Goal: Information Seeking & Learning: Learn about a topic

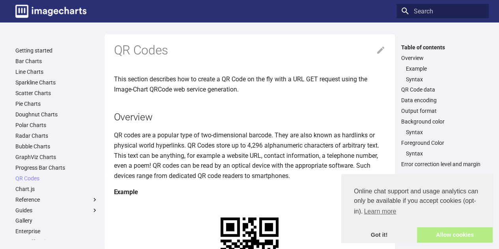
click at [452, 235] on link "Allow cookies" at bounding box center [455, 235] width 76 height 16
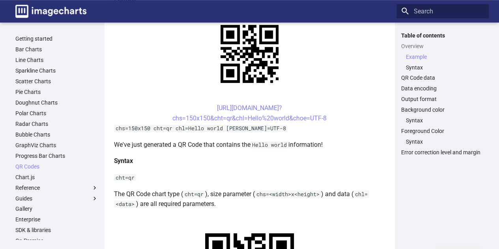
scroll to position [197, 0]
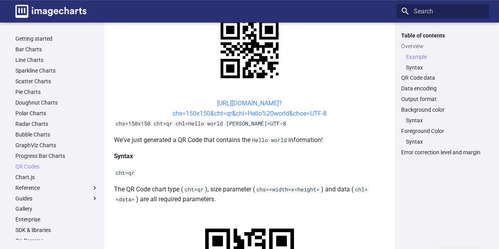
click at [250, 112] on link "https://image-charts.com/chart? chs=150x150&cht=qr&chl=Hello%20world&choe=UTF-8" at bounding box center [249, 108] width 154 height 18
click at [134, 124] on code "chs=150x150 cht=qr chl=Hello world [PERSON_NAME]=UTF-8" at bounding box center [200, 123] width 173 height 7
click at [173, 139] on p "We've just generated a QR Code that contains the Hello world information!" at bounding box center [249, 140] width 271 height 10
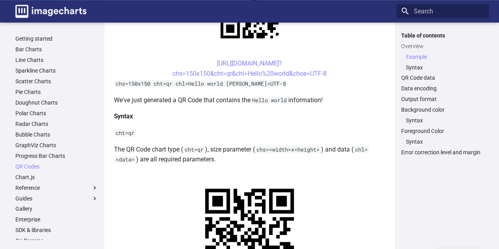
scroll to position [394, 0]
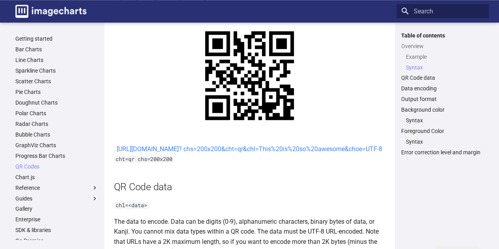
click at [227, 153] on link "https://image-charts.com/chart? chs=200x200&cht=qr&chl=This%20is%20so%20awesome…" at bounding box center [249, 148] width 265 height 7
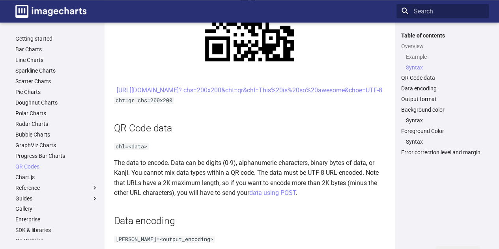
scroll to position [473, 0]
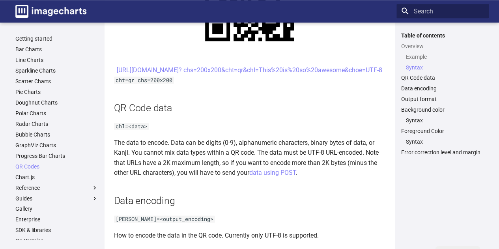
click at [221, 115] on h2 "QR Code data" at bounding box center [249, 108] width 271 height 14
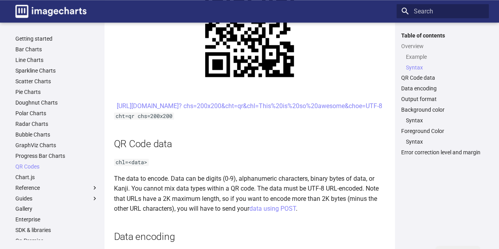
scroll to position [434, 0]
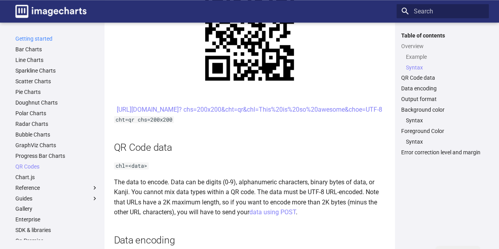
click at [40, 38] on link "Getting started" at bounding box center [56, 38] width 83 height 7
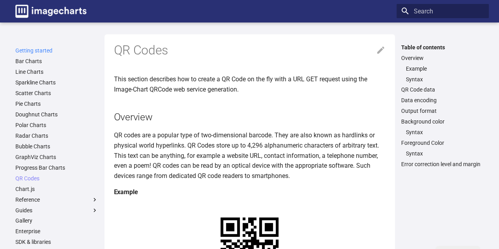
scroll to position [197, 0]
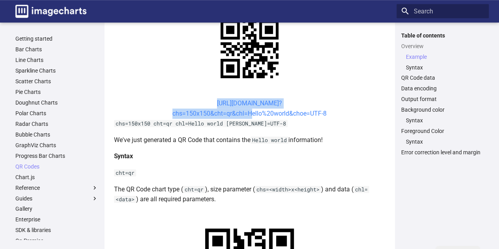
drag, startPoint x: 192, startPoint y: 102, endPoint x: 247, endPoint y: 116, distance: 57.0
click at [247, 116] on center "https://image-charts.com/chart? chs=150x150&cht=qr&chl=Hello%20world&choe=UTF-8" at bounding box center [249, 108] width 271 height 20
copy link "https://image-charts.com/chart? chs=150x150&cht=qr&chl="
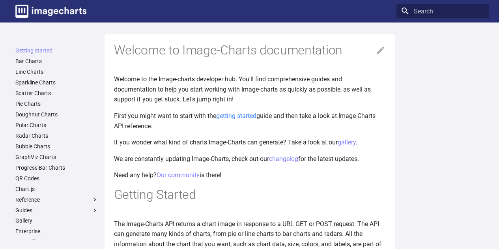
click at [233, 118] on link "getting started" at bounding box center [236, 115] width 40 height 7
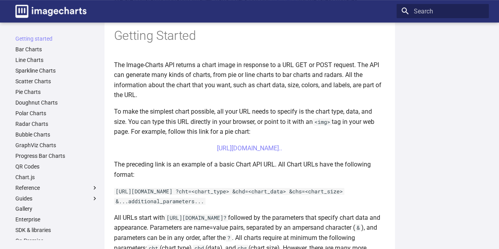
scroll to position [237, 0]
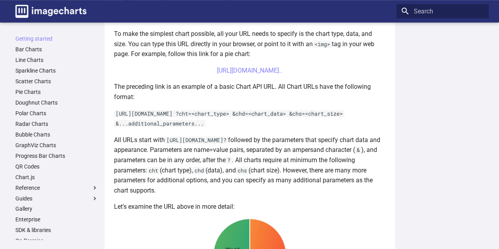
drag, startPoint x: 199, startPoint y: 69, endPoint x: 341, endPoint y: 76, distance: 142.1
click at [341, 76] on center "[URL][DOMAIN_NAME].." at bounding box center [249, 70] width 271 height 10
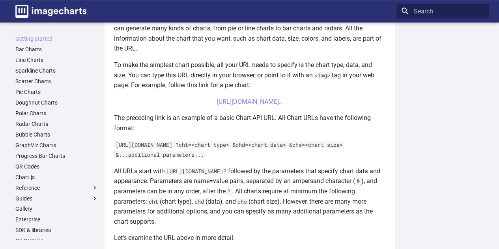
scroll to position [197, 0]
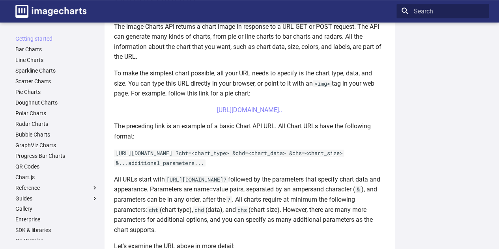
drag, startPoint x: 351, startPoint y: 95, endPoint x: 333, endPoint y: 88, distance: 19.5
click at [352, 95] on p "To make the simplest chart possible, all your URL needs to specify is the chart…" at bounding box center [249, 83] width 271 height 30
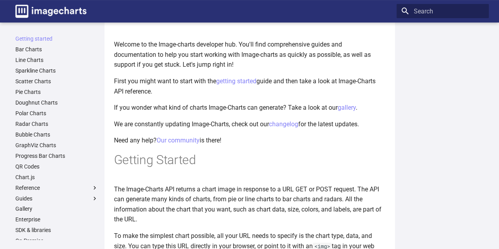
scroll to position [0, 0]
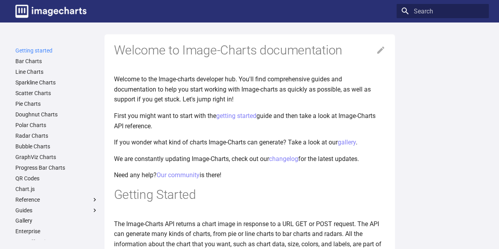
click at [43, 49] on link "Getting started" at bounding box center [56, 50] width 83 height 7
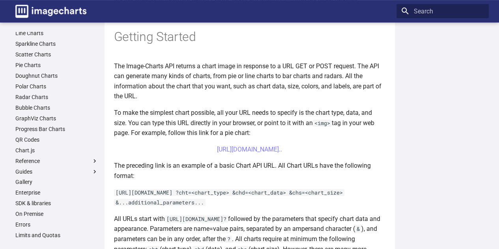
scroll to position [39, 0]
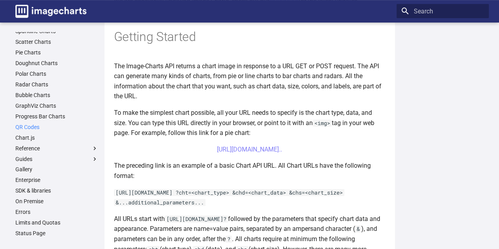
click at [32, 126] on link "QR Codes" at bounding box center [56, 126] width 83 height 7
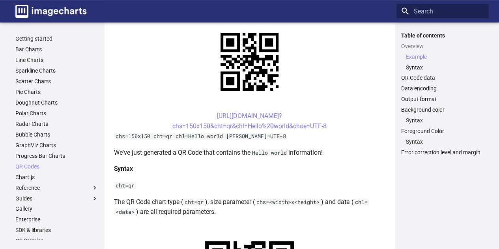
scroll to position [197, 0]
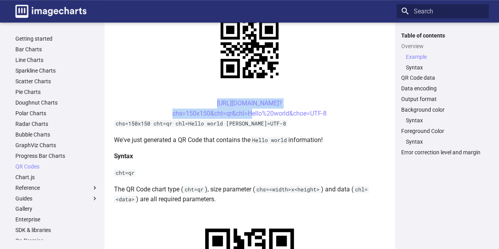
drag, startPoint x: 200, startPoint y: 103, endPoint x: 249, endPoint y: 117, distance: 50.5
click at [249, 117] on center "https://image-charts.com/chart? chs=150x150&cht=qr&chl=Hello%20world&choe=UTF-8" at bounding box center [249, 108] width 271 height 20
copy link "https://image-charts.com/chart? chs=150x150&cht=qr&chl="
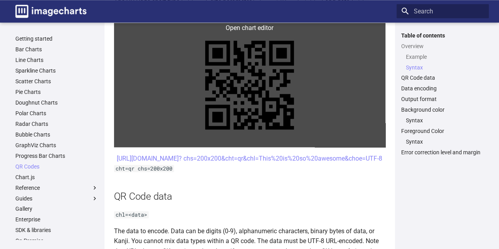
scroll to position [394, 0]
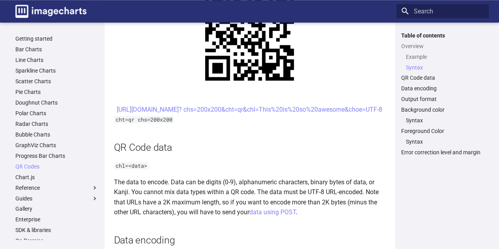
drag, startPoint x: 234, startPoint y: 172, endPoint x: 237, endPoint y: 143, distance: 29.3
click at [234, 171] on p "chl=<data>" at bounding box center [249, 165] width 271 height 10
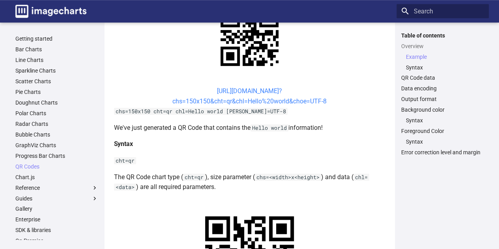
scroll to position [197, 0]
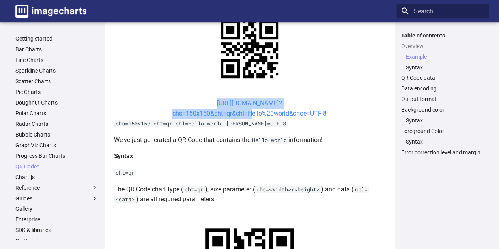
drag, startPoint x: 197, startPoint y: 104, endPoint x: 248, endPoint y: 115, distance: 51.8
click at [248, 115] on center "https://image-charts.com/chart? chs=150x150&cht=qr&chl=Hello%20world&choe=UTF-8" at bounding box center [249, 108] width 271 height 20
copy link "https://image-charts.com/chart? chs=150x150&cht=qr&chl="
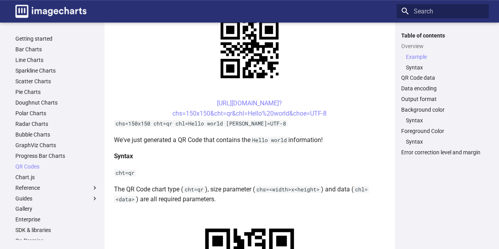
click at [241, 153] on h4 "Syntax" at bounding box center [249, 156] width 271 height 10
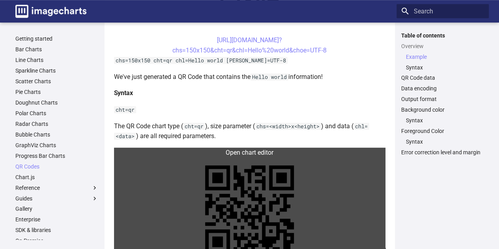
scroll to position [237, 0]
